Goal: Book appointment/travel/reservation

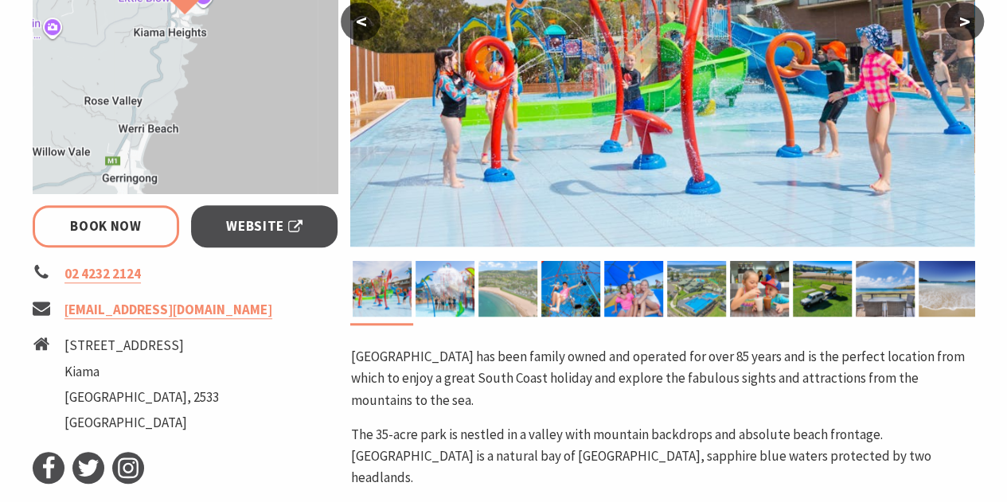
scroll to position [390, 0]
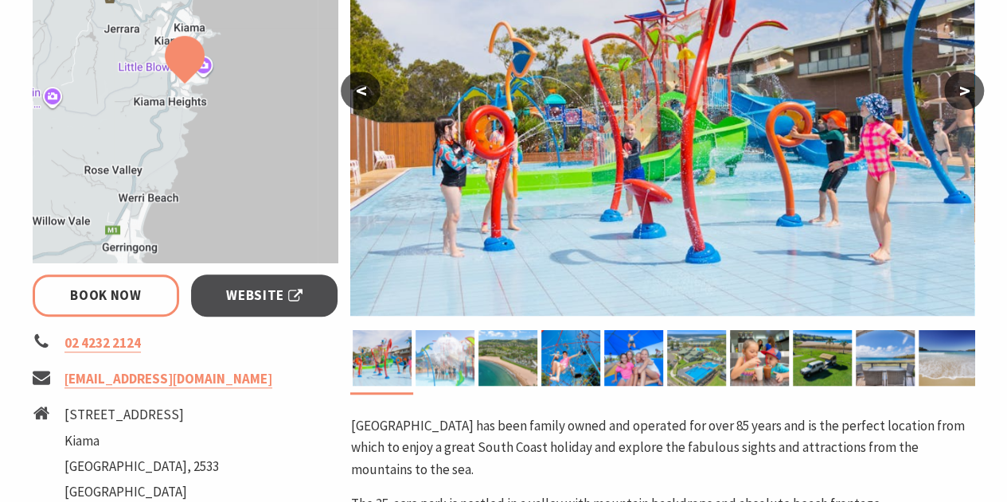
click at [449, 345] on img at bounding box center [445, 358] width 59 height 56
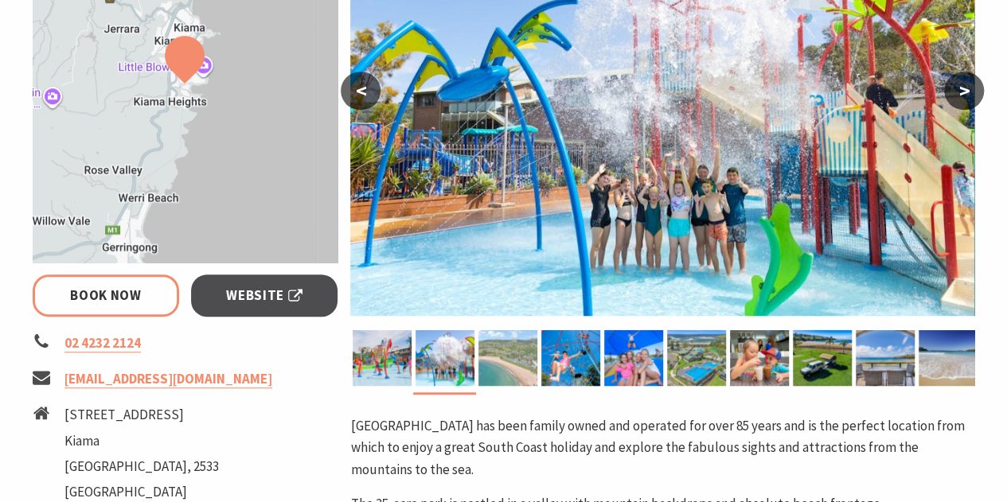
click at [504, 362] on img at bounding box center [508, 358] width 59 height 56
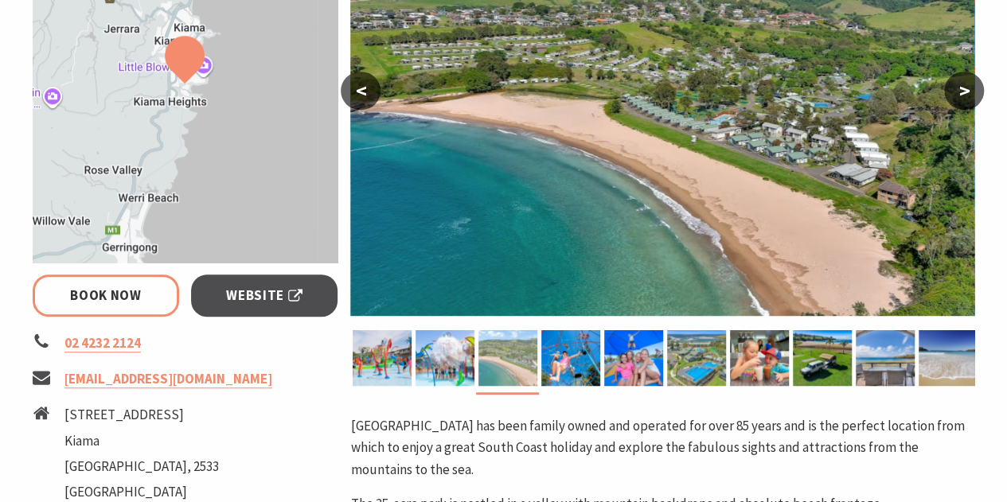
select select "3"
select select "2"
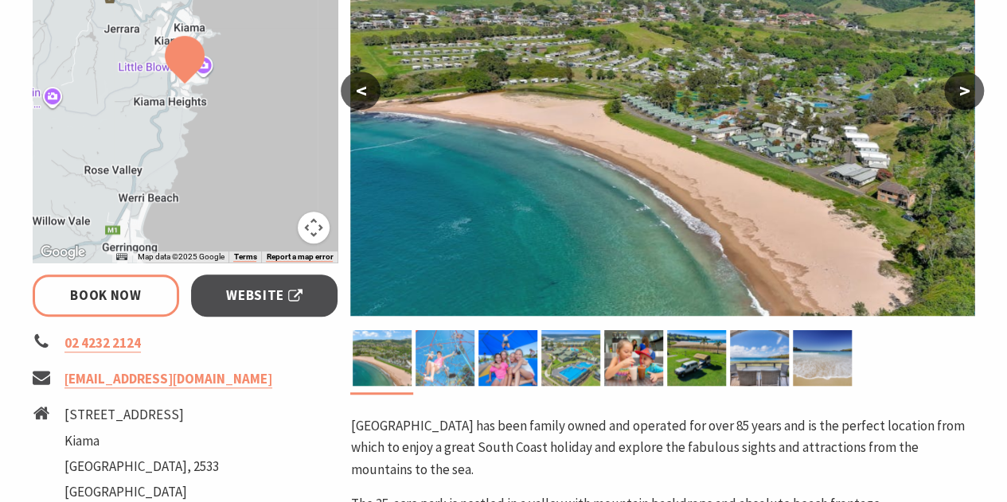
click at [451, 338] on img at bounding box center [445, 358] width 59 height 56
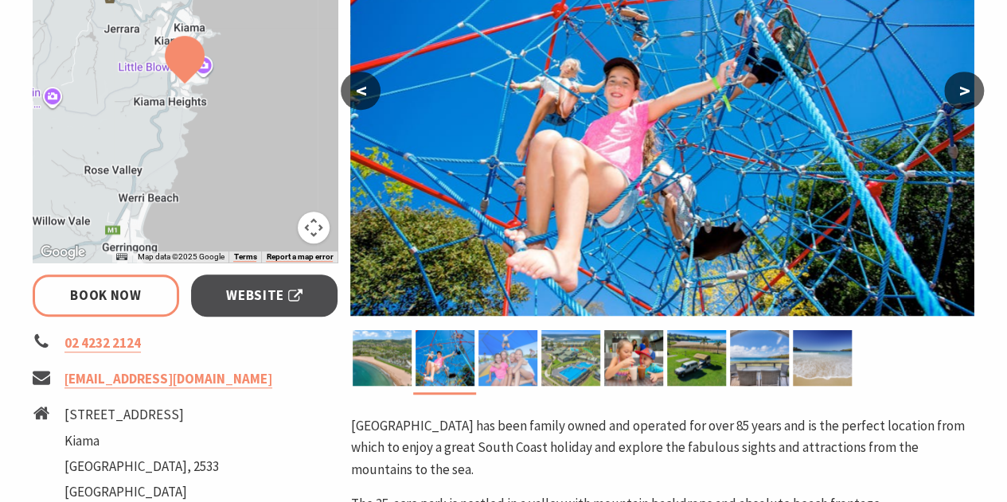
click at [494, 349] on img at bounding box center [508, 358] width 59 height 56
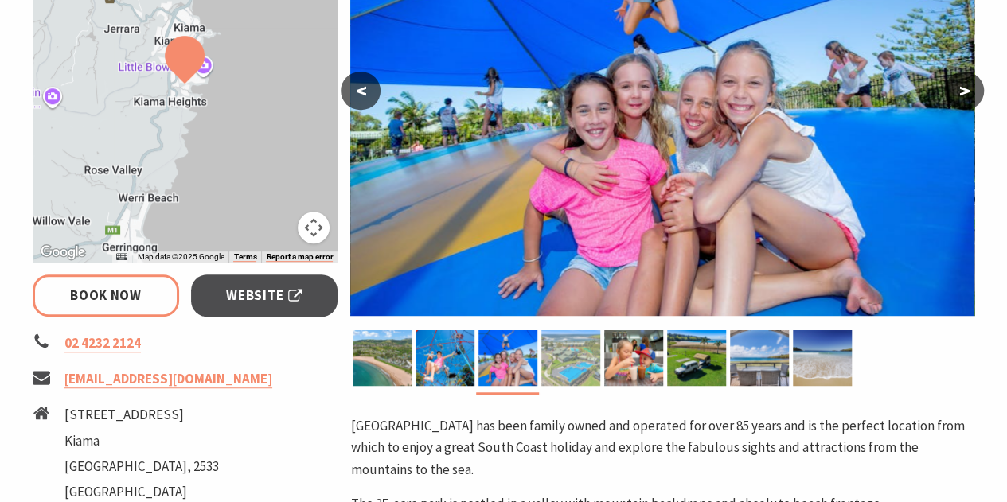
click at [561, 362] on img at bounding box center [570, 358] width 59 height 56
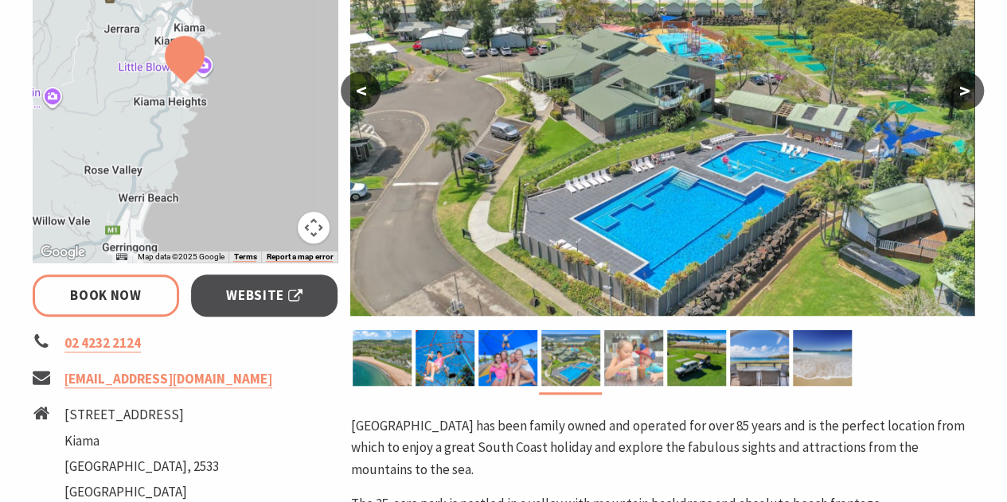
click at [651, 367] on img at bounding box center [633, 358] width 59 height 56
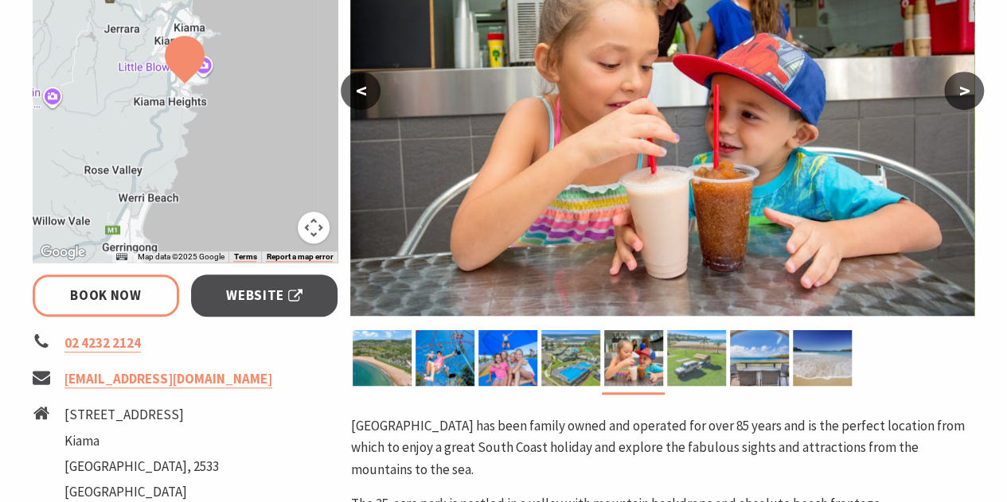
click at [667, 362] on img at bounding box center [696, 358] width 59 height 56
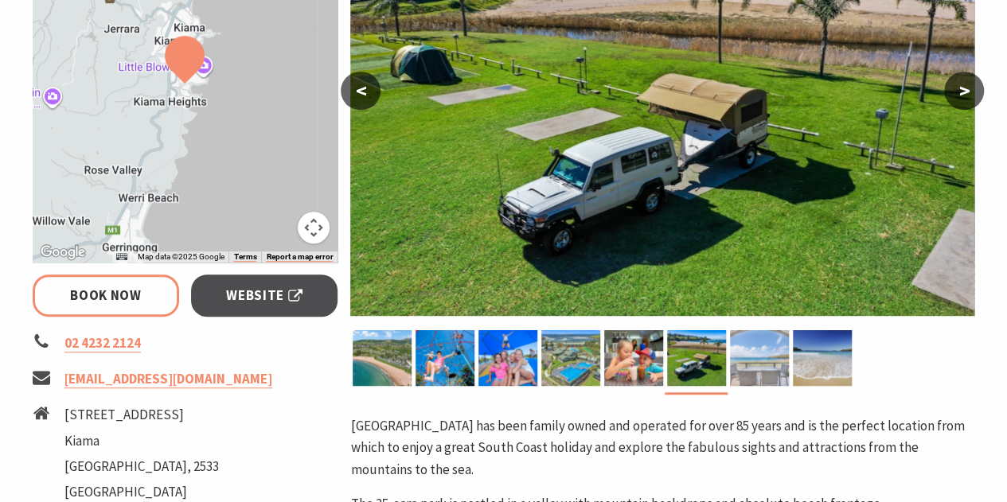
click at [735, 365] on img at bounding box center [759, 358] width 59 height 56
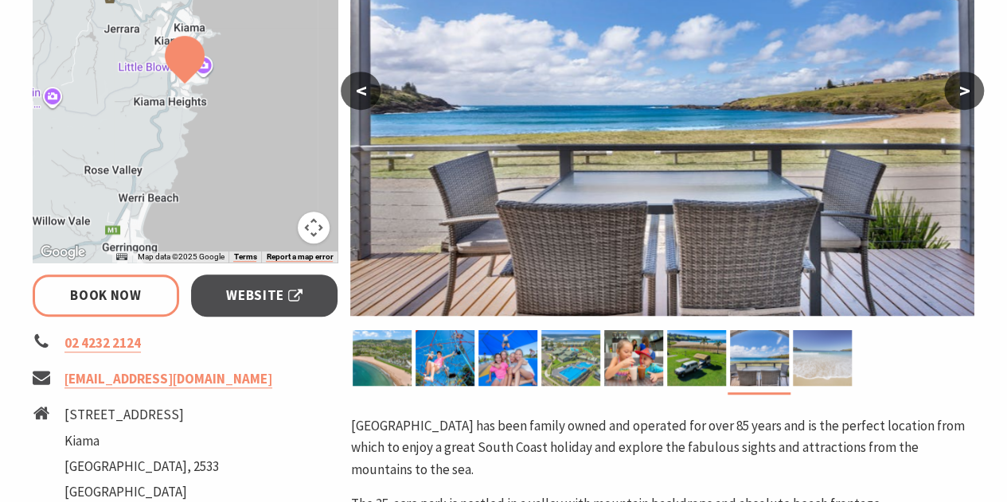
click at [824, 372] on img at bounding box center [822, 358] width 59 height 56
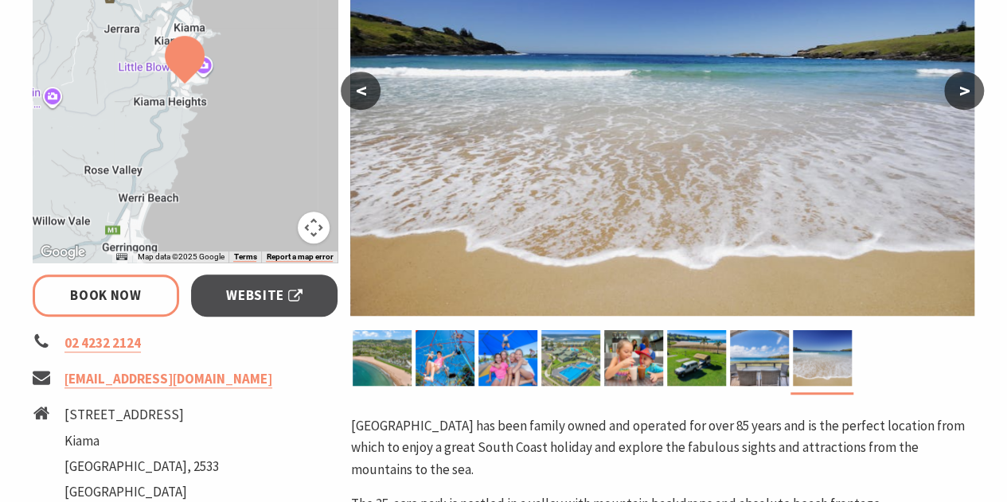
click at [960, 82] on button ">" at bounding box center [964, 91] width 40 height 38
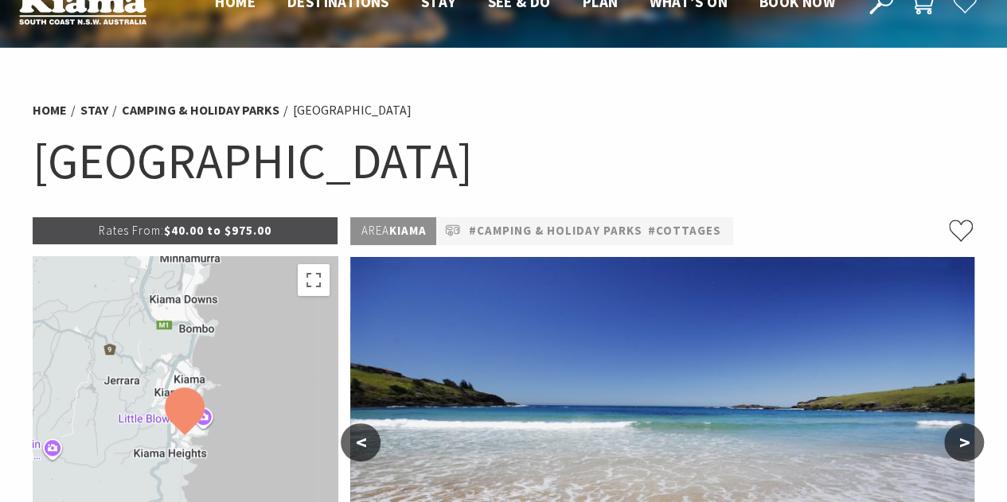
scroll to position [40, 0]
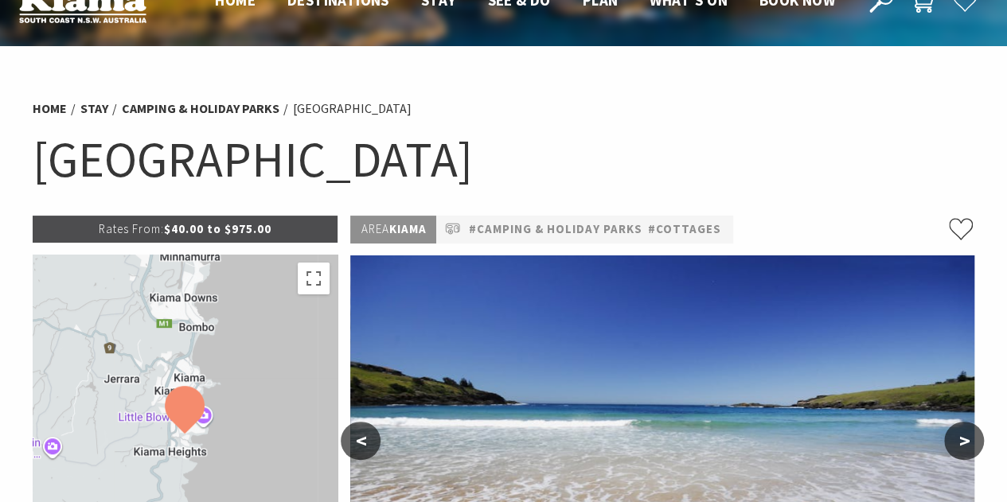
click at [163, 413] on div at bounding box center [186, 434] width 306 height 358
click at [201, 410] on img at bounding box center [185, 410] width 40 height 48
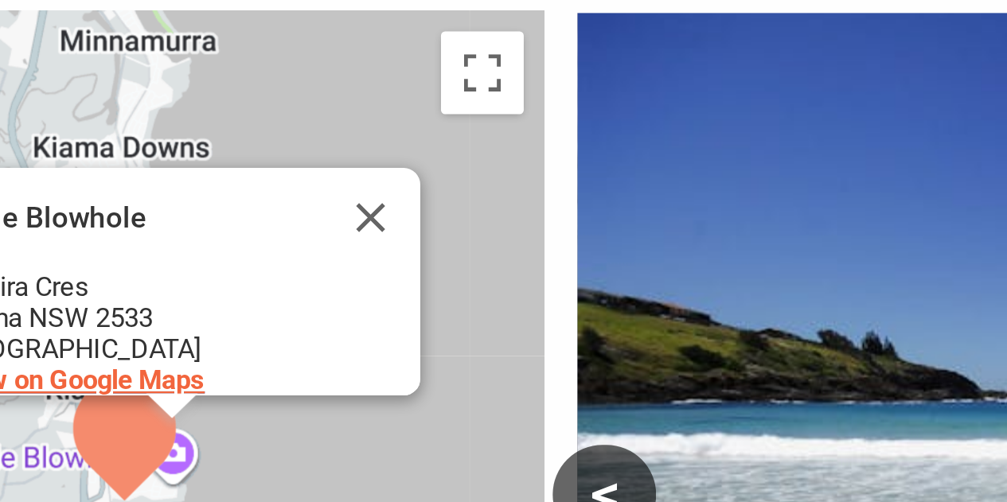
click at [181, 391] on span "View on Google Maps" at bounding box center [157, 397] width 99 height 12
select select "3"
